Goal: Task Accomplishment & Management: Manage account settings

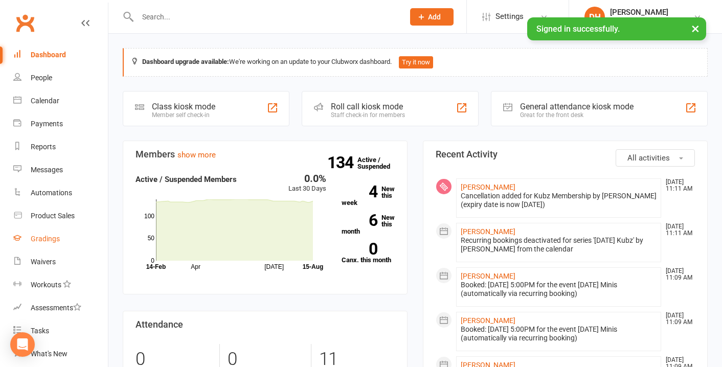
click at [40, 238] on div "Gradings" at bounding box center [45, 239] width 29 height 8
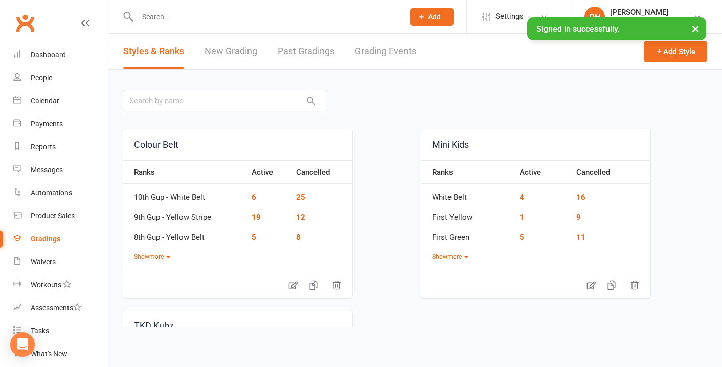
click at [175, 17] on input "text" at bounding box center [265, 17] width 262 height 14
type input "s"
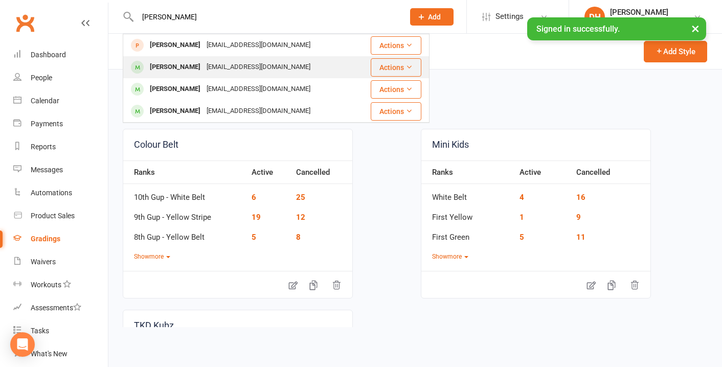
type input "[PERSON_NAME]"
click at [176, 61] on div "[PERSON_NAME]" at bounding box center [175, 67] width 57 height 15
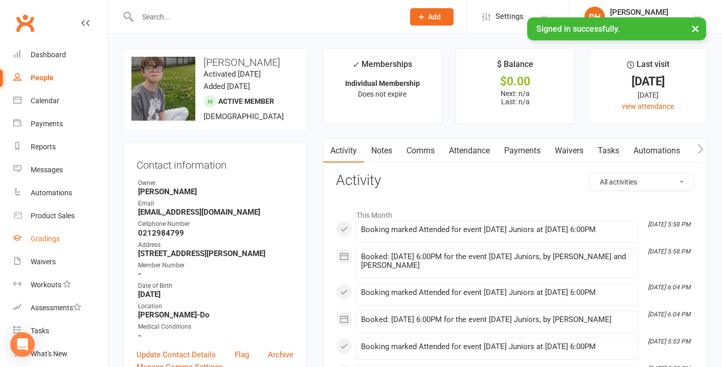
click at [50, 242] on div "Gradings" at bounding box center [45, 239] width 29 height 8
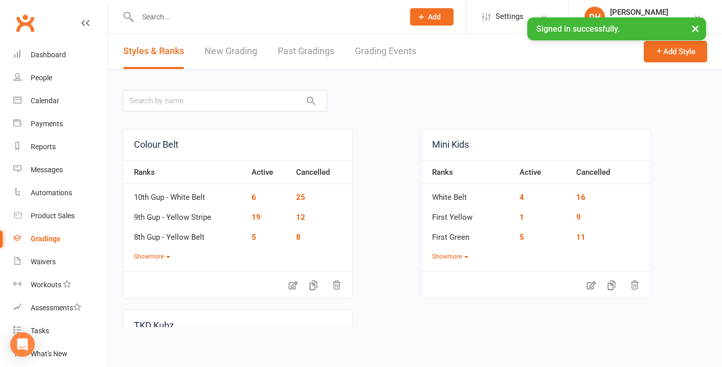
click at [390, 53] on link "Grading Events" at bounding box center [385, 51] width 61 height 35
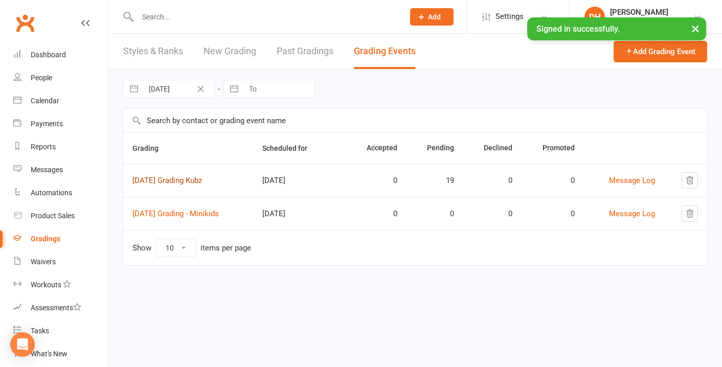
click at [183, 179] on link "[DATE] Grading Kubz" at bounding box center [167, 180] width 70 height 9
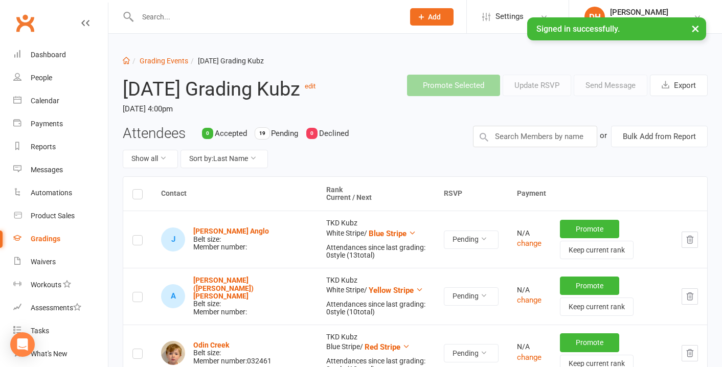
click at [317, 211] on th "Rank Current / Next" at bounding box center [376, 194] width 118 height 34
click at [222, 168] on button "Sort by: Last Name" at bounding box center [223, 159] width 87 height 18
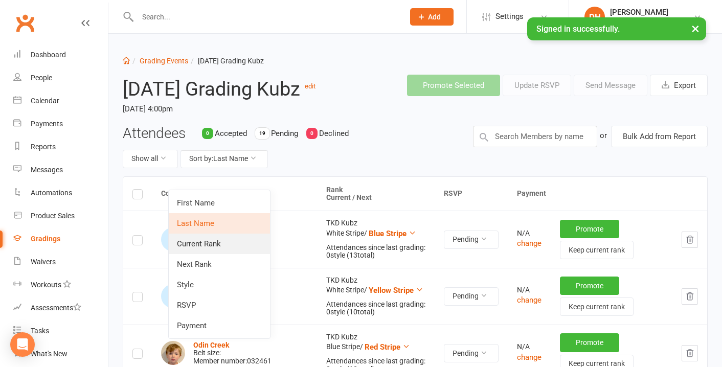
click at [212, 240] on link "Current Rank" at bounding box center [219, 244] width 101 height 20
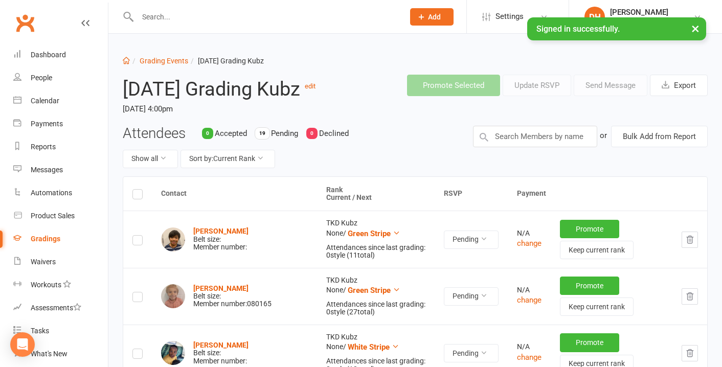
click at [140, 242] on label at bounding box center [137, 242] width 10 height 0
click at [140, 236] on input "checkbox" at bounding box center [137, 236] width 10 height 0
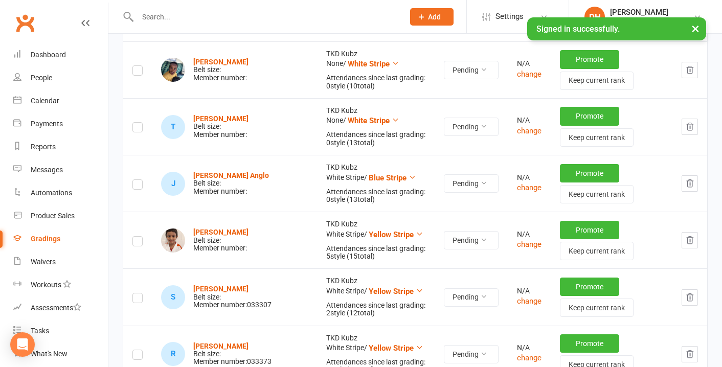
scroll to position [287, 0]
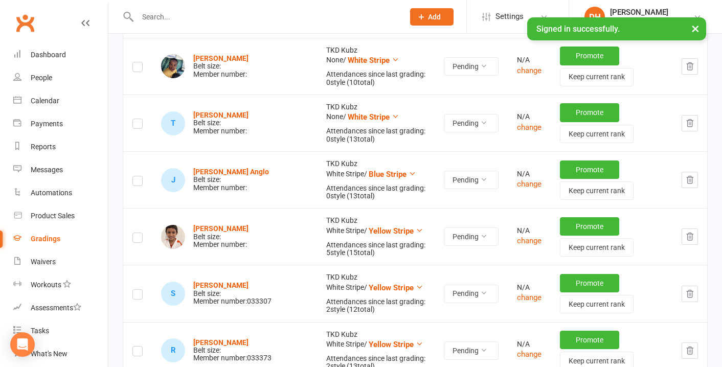
click at [140, 239] on label at bounding box center [137, 239] width 10 height 0
click at [140, 233] on input "checkbox" at bounding box center [137, 233] width 10 height 0
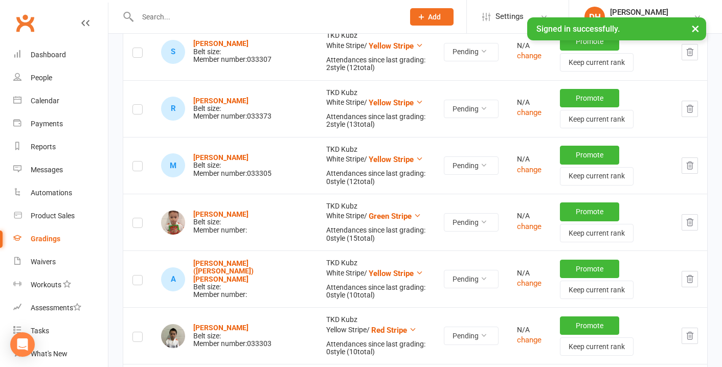
scroll to position [531, 0]
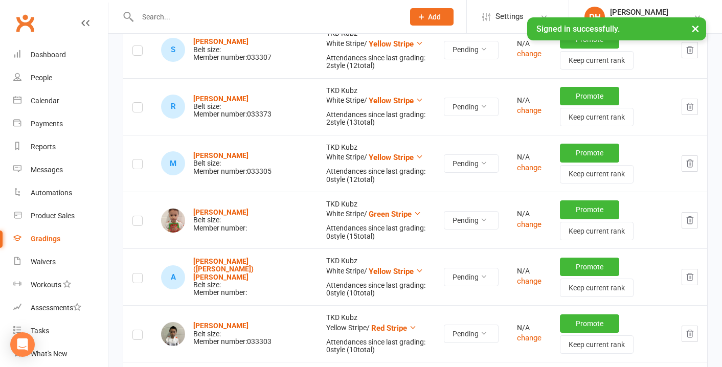
click at [136, 280] on label at bounding box center [137, 280] width 10 height 0
click at [136, 274] on input "checkbox" at bounding box center [137, 274] width 10 height 0
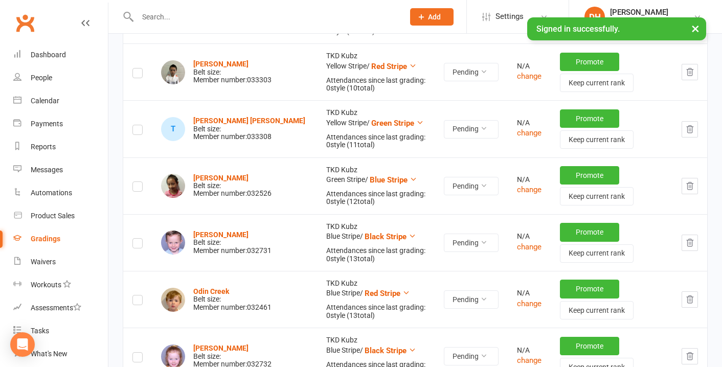
scroll to position [794, 0]
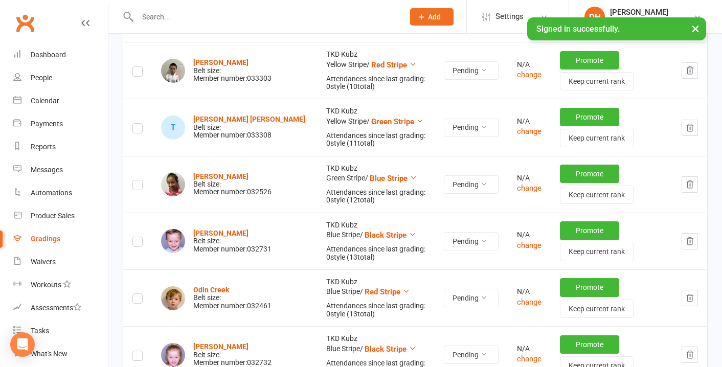
click at [138, 187] on label at bounding box center [137, 187] width 10 height 0
click at [138, 180] on input "checkbox" at bounding box center [137, 180] width 10 height 0
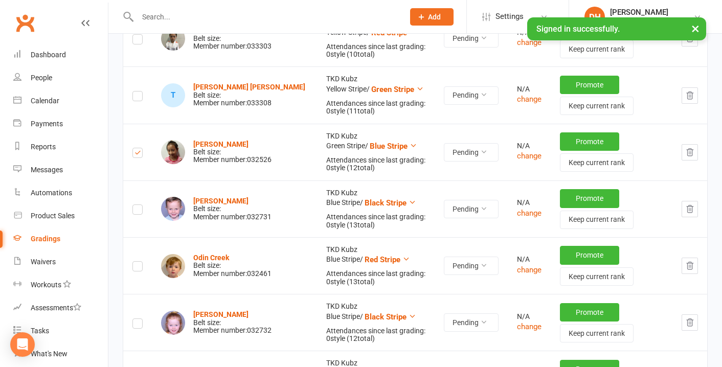
scroll to position [829, 0]
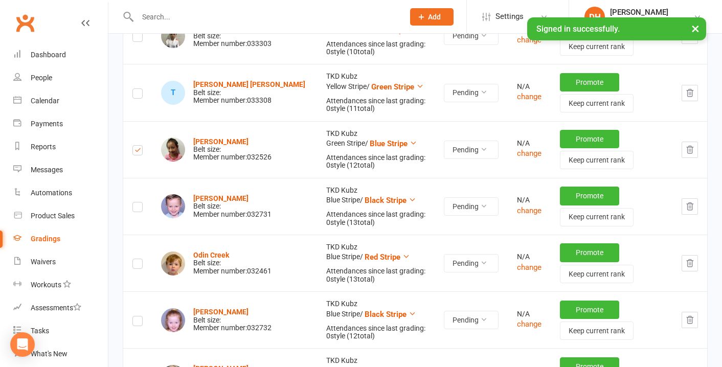
click at [140, 265] on label at bounding box center [137, 265] width 10 height 0
click at [140, 259] on input "checkbox" at bounding box center [137, 259] width 10 height 0
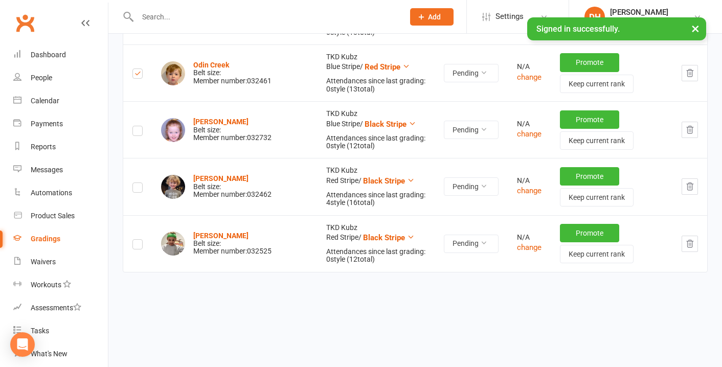
scroll to position [1023, 0]
click at [138, 189] on label at bounding box center [137, 189] width 10 height 0
click at [138, 183] on input "checkbox" at bounding box center [137, 183] width 10 height 0
click at [136, 246] on label at bounding box center [137, 246] width 10 height 0
click at [136, 240] on input "checkbox" at bounding box center [137, 240] width 10 height 0
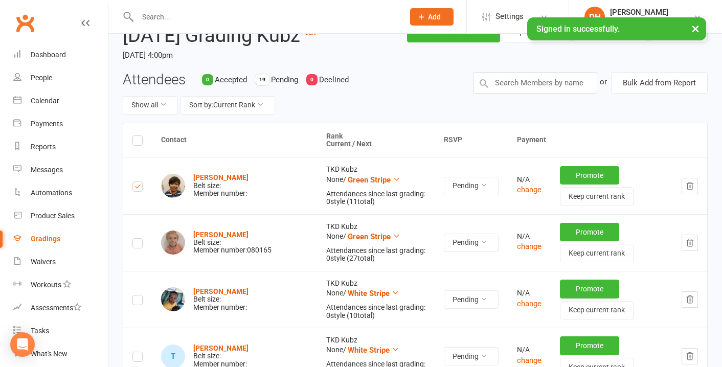
scroll to position [0, 0]
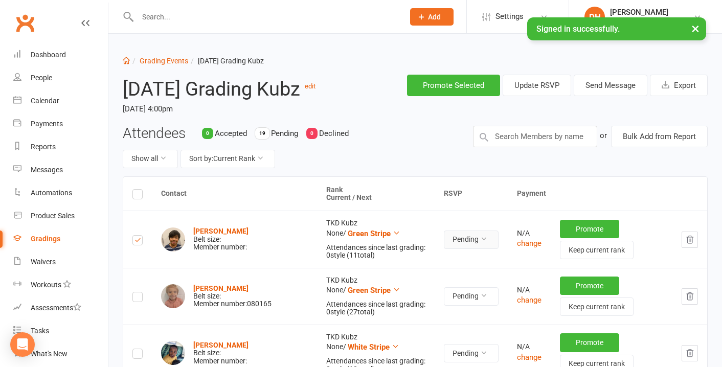
click at [454, 249] on button "Pending" at bounding box center [471, 240] width 55 height 18
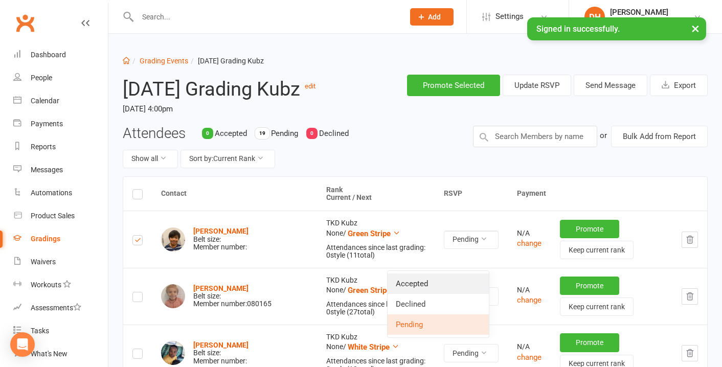
click at [411, 284] on link "Accepted" at bounding box center [438, 284] width 101 height 20
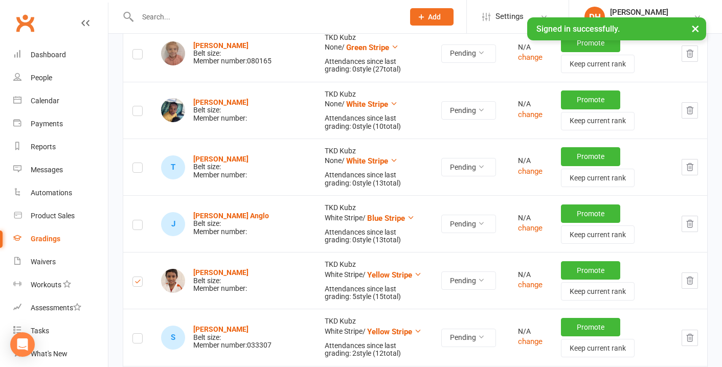
scroll to position [243, 0]
click at [449, 289] on button "Pending" at bounding box center [468, 280] width 55 height 18
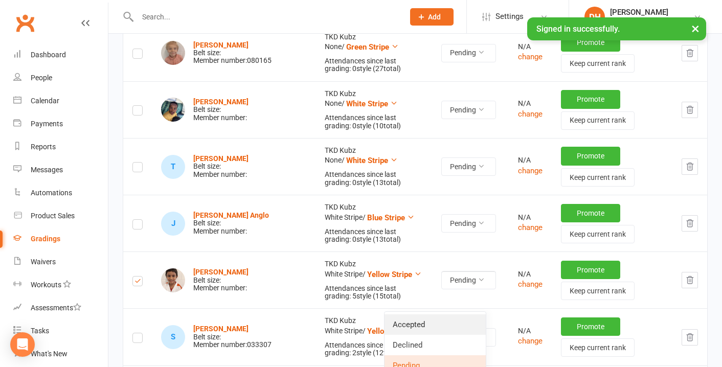
click at [435, 321] on link "Accepted" at bounding box center [434, 324] width 101 height 20
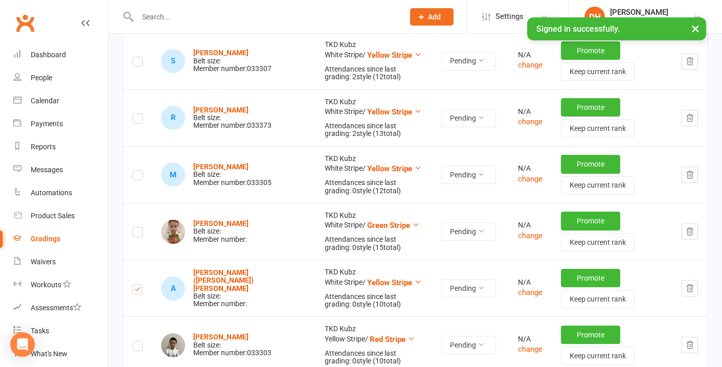
scroll to position [529, 0]
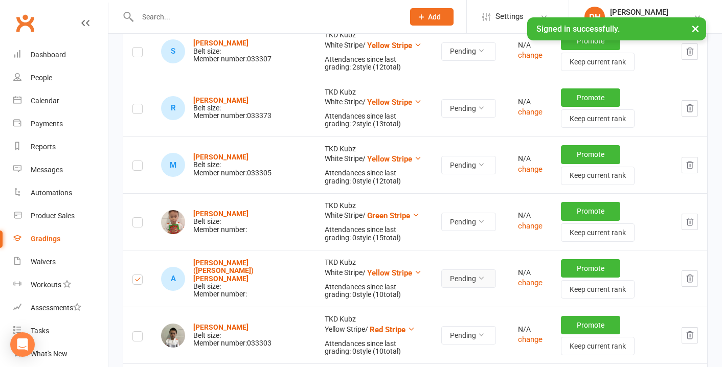
click at [455, 288] on button "Pending" at bounding box center [468, 278] width 55 height 18
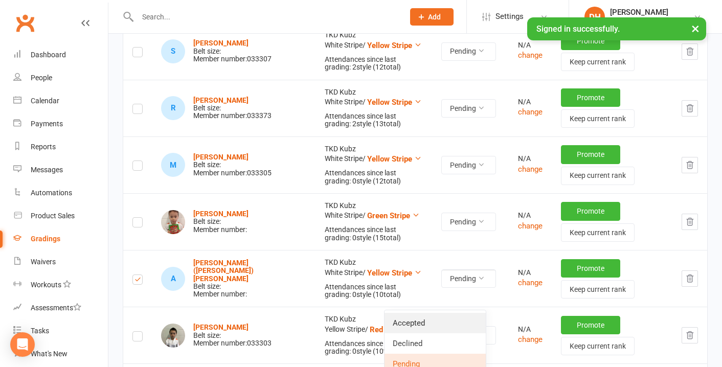
click at [419, 323] on link "Accepted" at bounding box center [434, 323] width 101 height 20
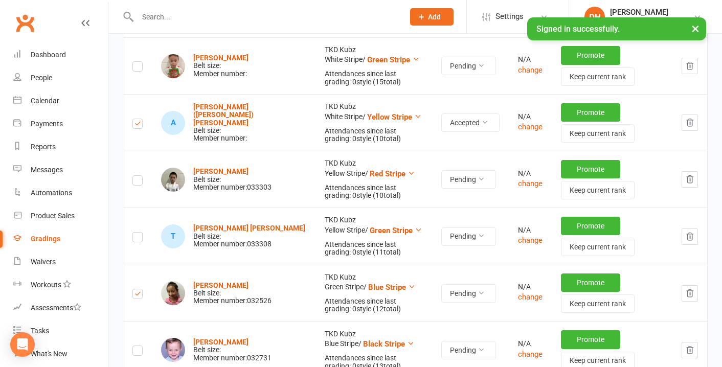
scroll to position [692, 0]
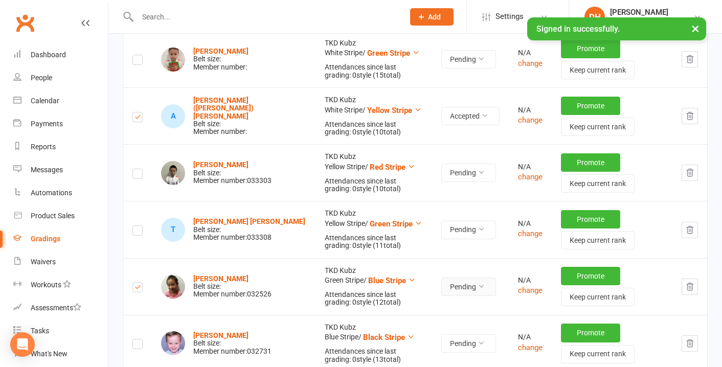
click at [444, 296] on button "Pending" at bounding box center [468, 287] width 55 height 18
click at [426, 330] on link "Accepted" at bounding box center [434, 331] width 101 height 20
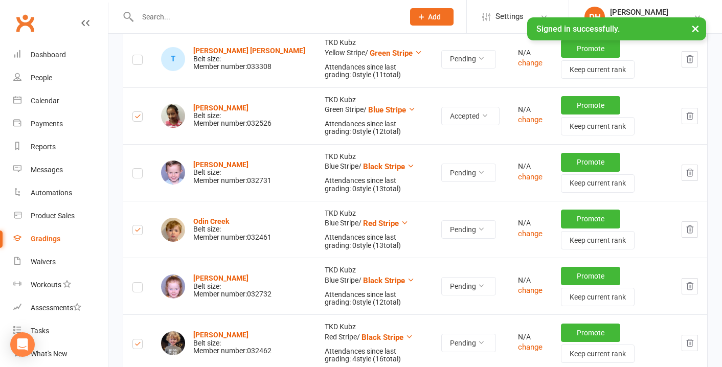
scroll to position [866, 0]
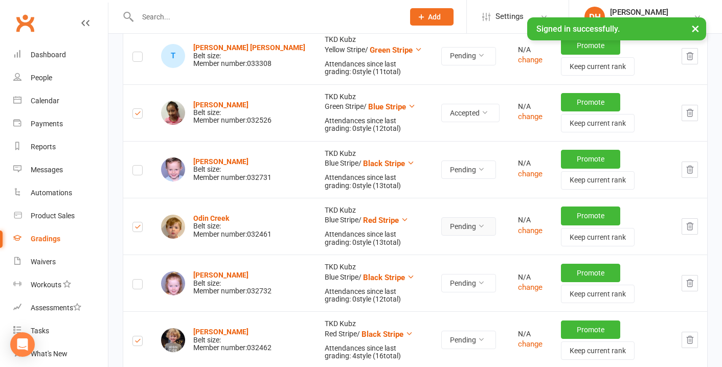
click at [452, 236] on button "Pending" at bounding box center [468, 226] width 55 height 18
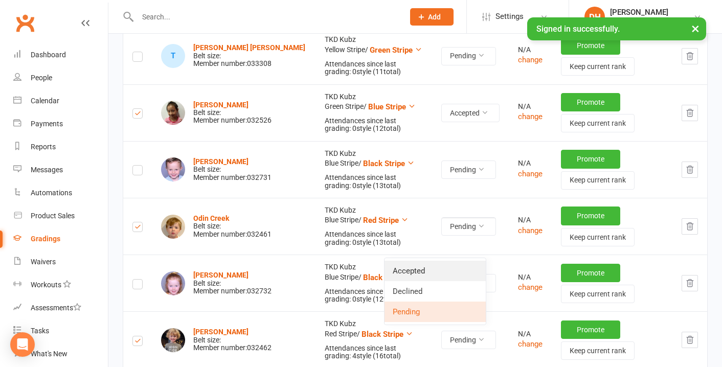
click at [431, 270] on link "Accepted" at bounding box center [434, 271] width 101 height 20
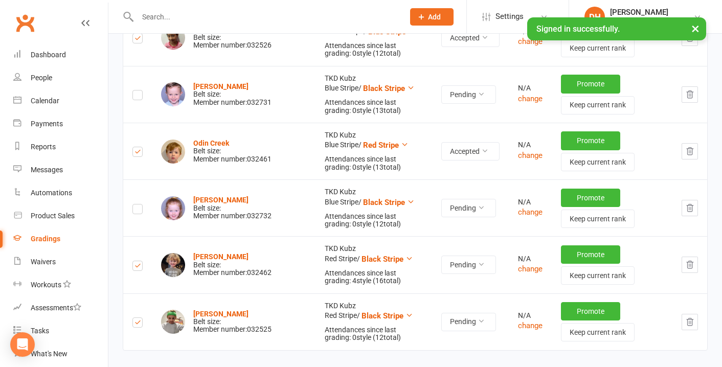
scroll to position [942, 0]
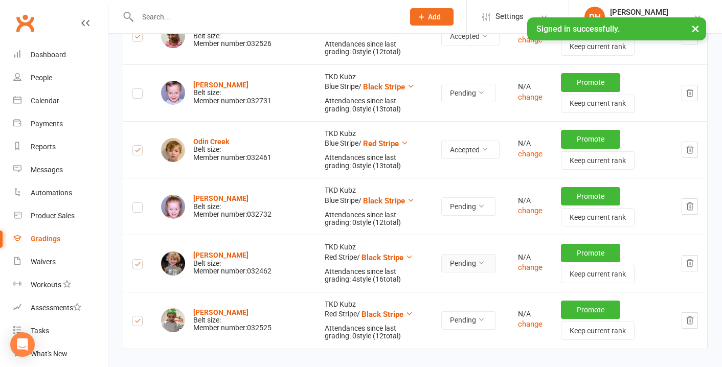
click at [453, 272] on button "Pending" at bounding box center [468, 263] width 55 height 18
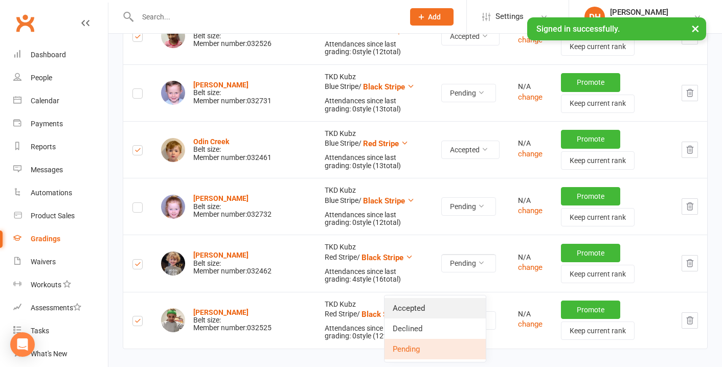
click at [423, 307] on link "Accepted" at bounding box center [434, 308] width 101 height 20
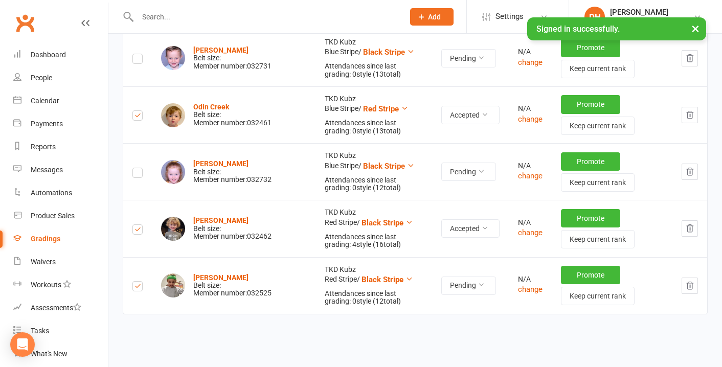
scroll to position [978, 0]
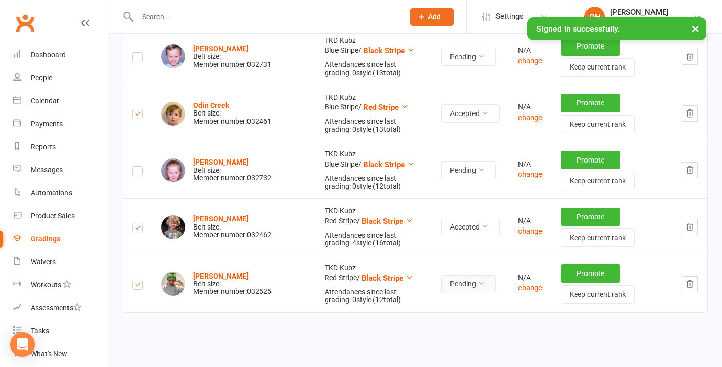
click at [450, 293] on button "Pending" at bounding box center [468, 284] width 55 height 18
click at [408, 329] on link "Accepted" at bounding box center [434, 328] width 101 height 20
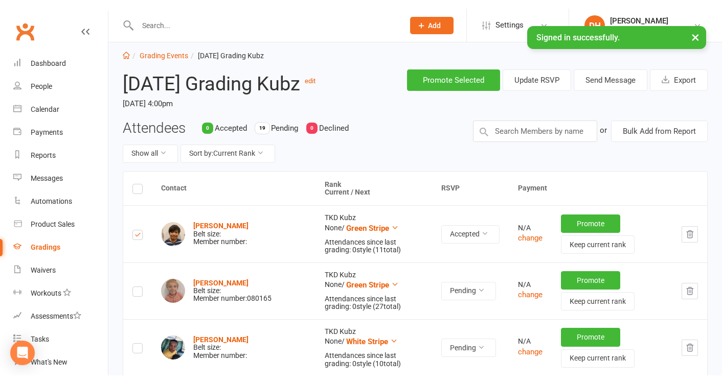
scroll to position [0, 0]
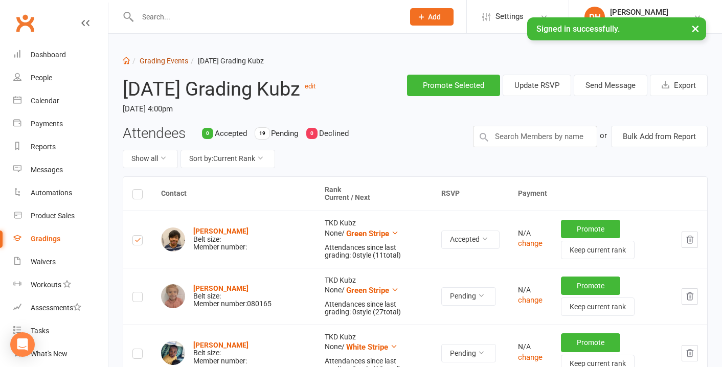
click at [164, 58] on link "Grading Events" at bounding box center [164, 61] width 49 height 8
